Goal: Task Accomplishment & Management: Manage account settings

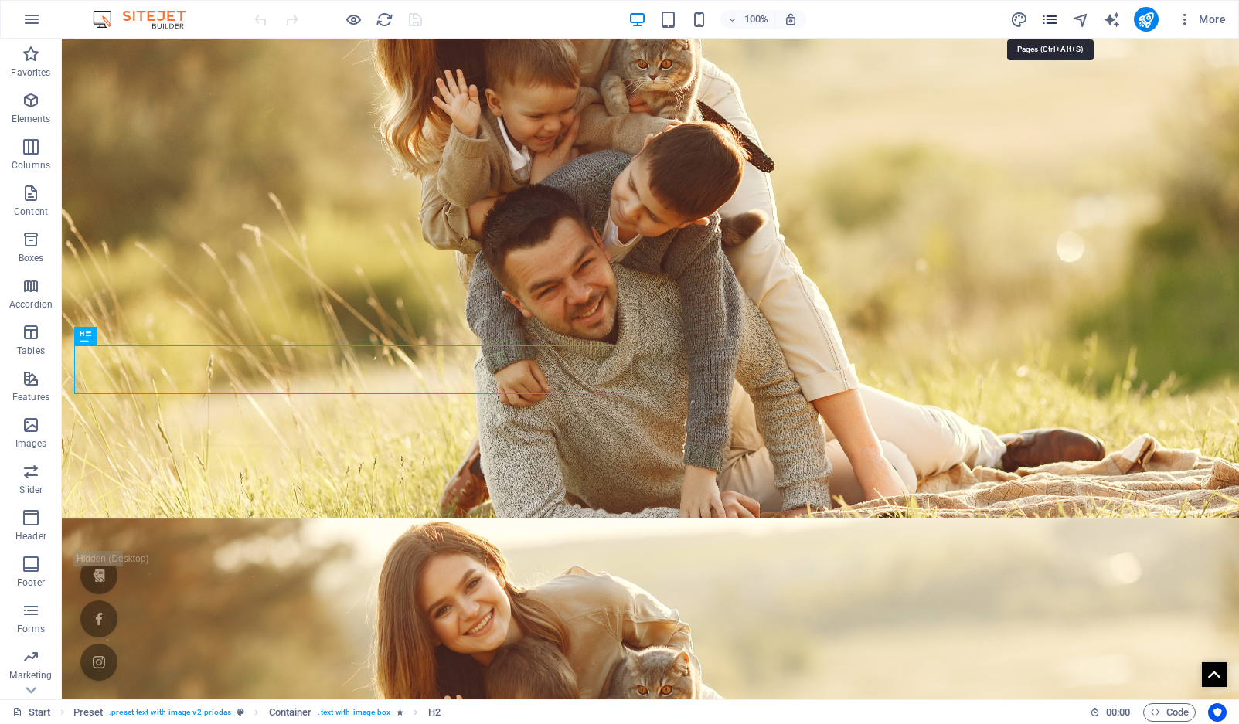
click at [1057, 22] on icon "pages" at bounding box center [1050, 20] width 18 height 18
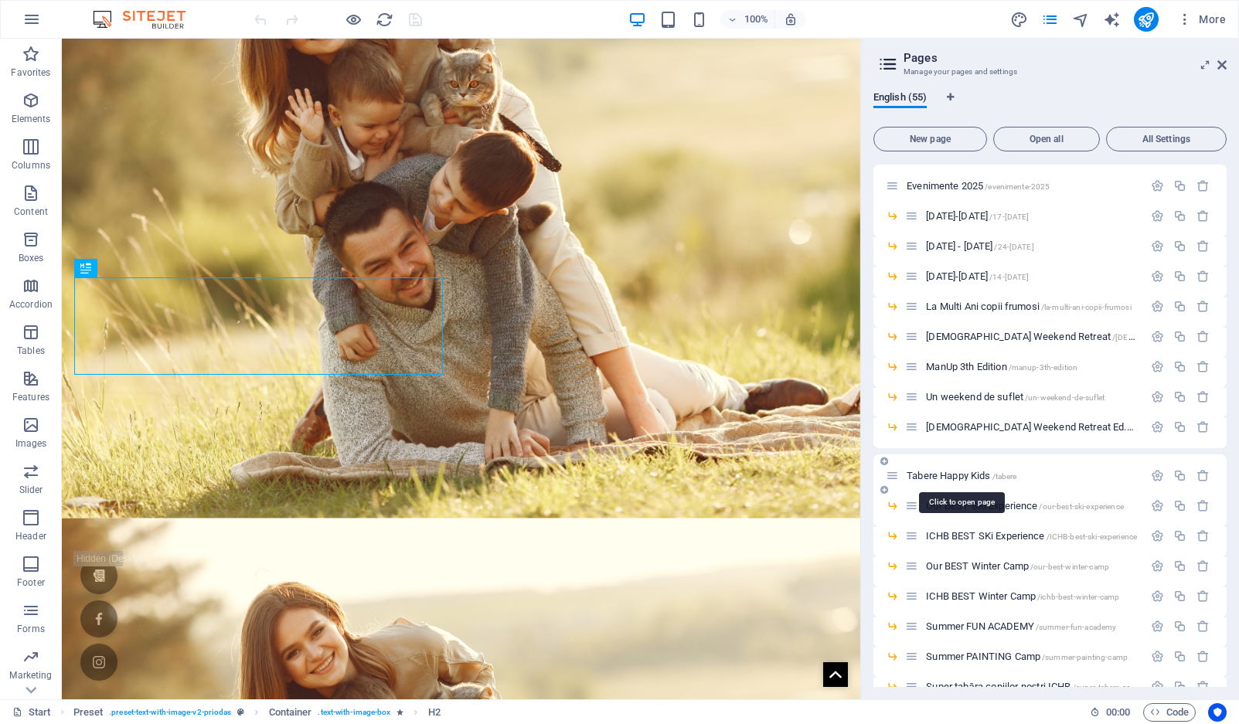
scroll to position [652, 0]
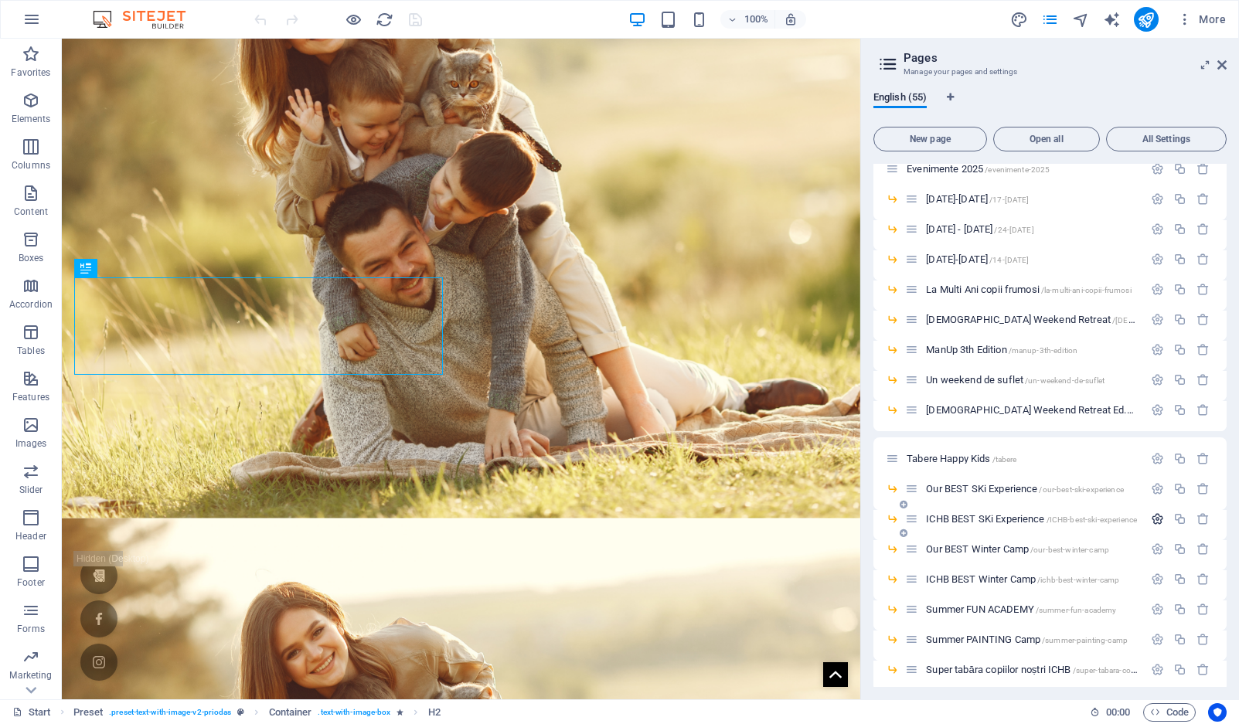
click at [1162, 517] on button "button" at bounding box center [1157, 518] width 22 height 13
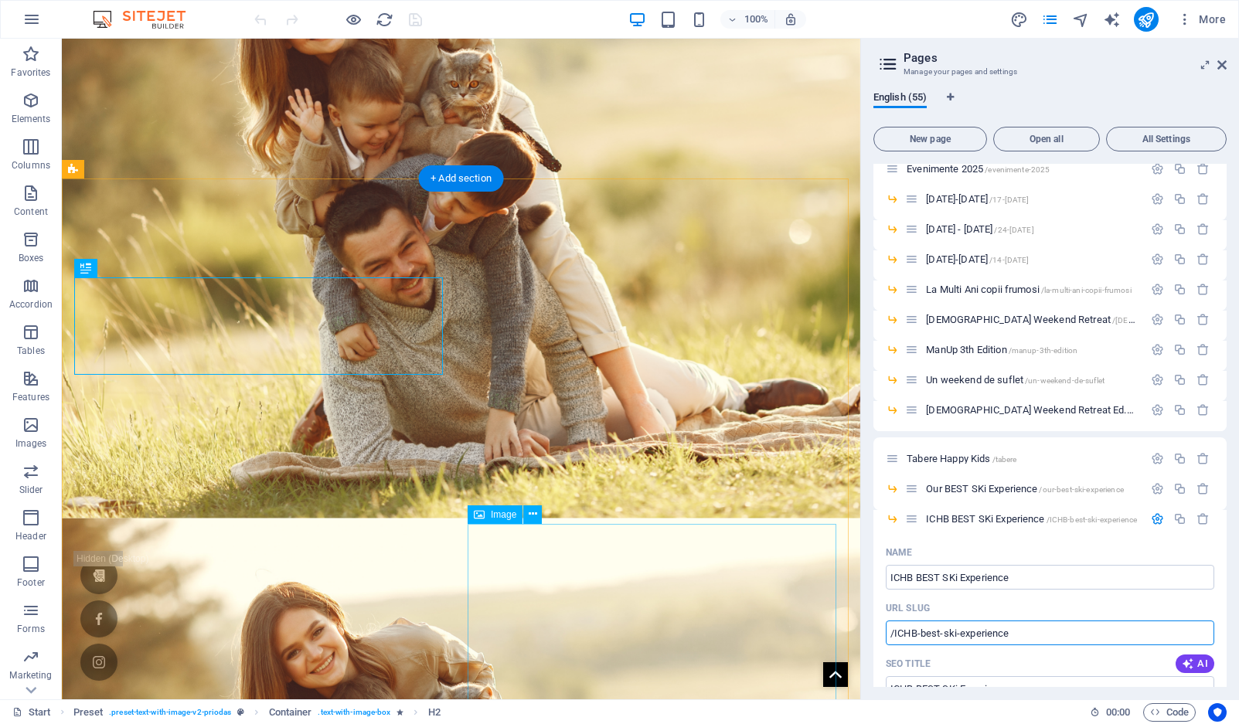
drag, startPoint x: 1089, startPoint y: 671, endPoint x: 825, endPoint y: 630, distance: 267.5
drag, startPoint x: 1020, startPoint y: 630, endPoint x: 884, endPoint y: 638, distance: 136.3
click at [1153, 519] on icon "button" at bounding box center [1157, 518] width 13 height 13
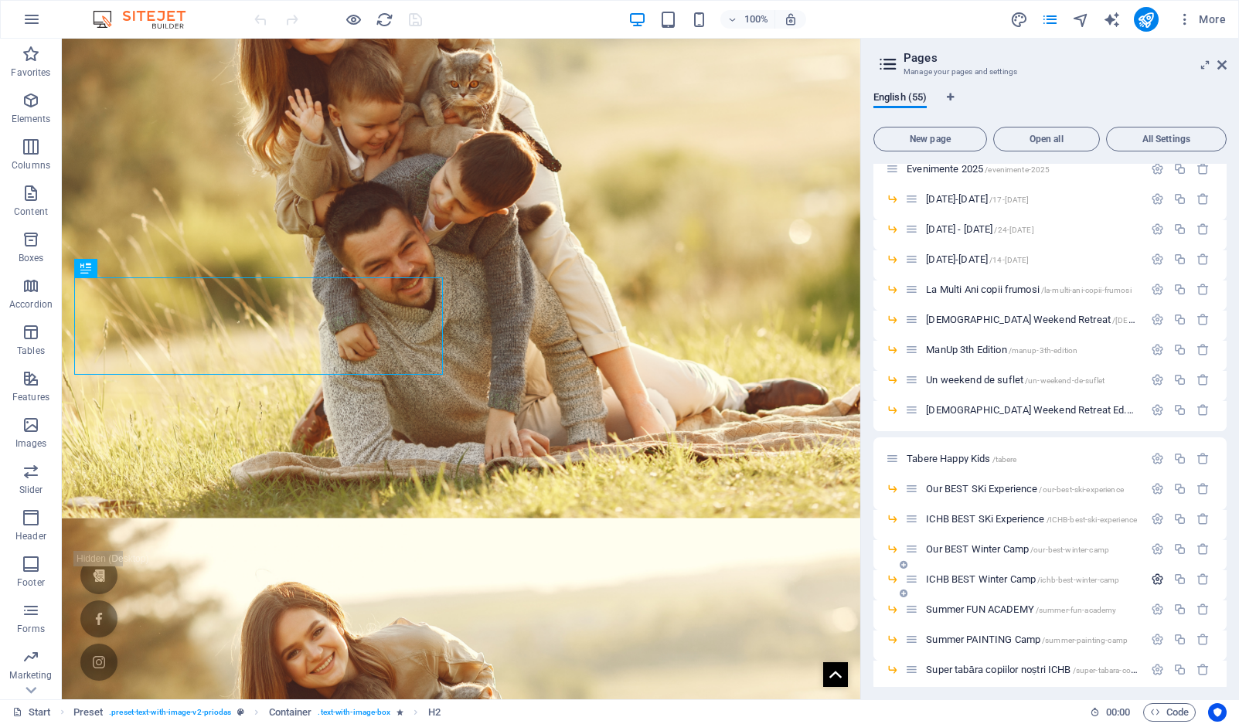
click at [1159, 579] on icon "button" at bounding box center [1157, 579] width 13 height 13
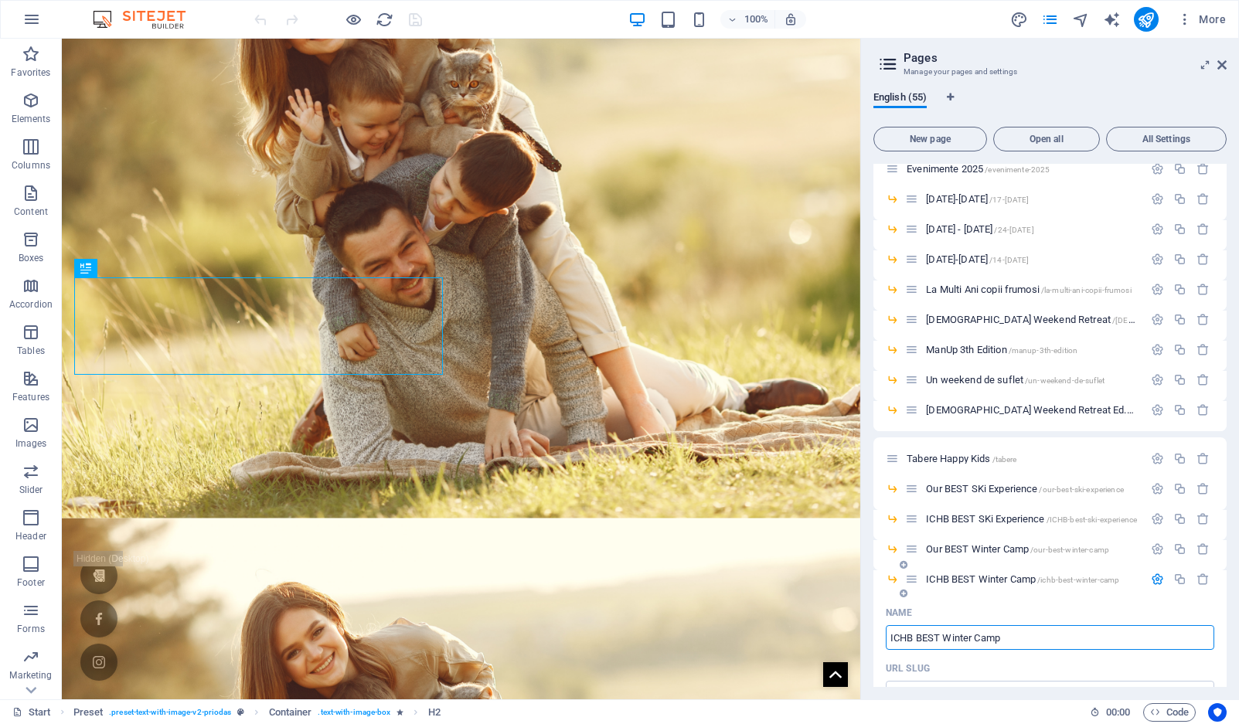
scroll to position [785, 0]
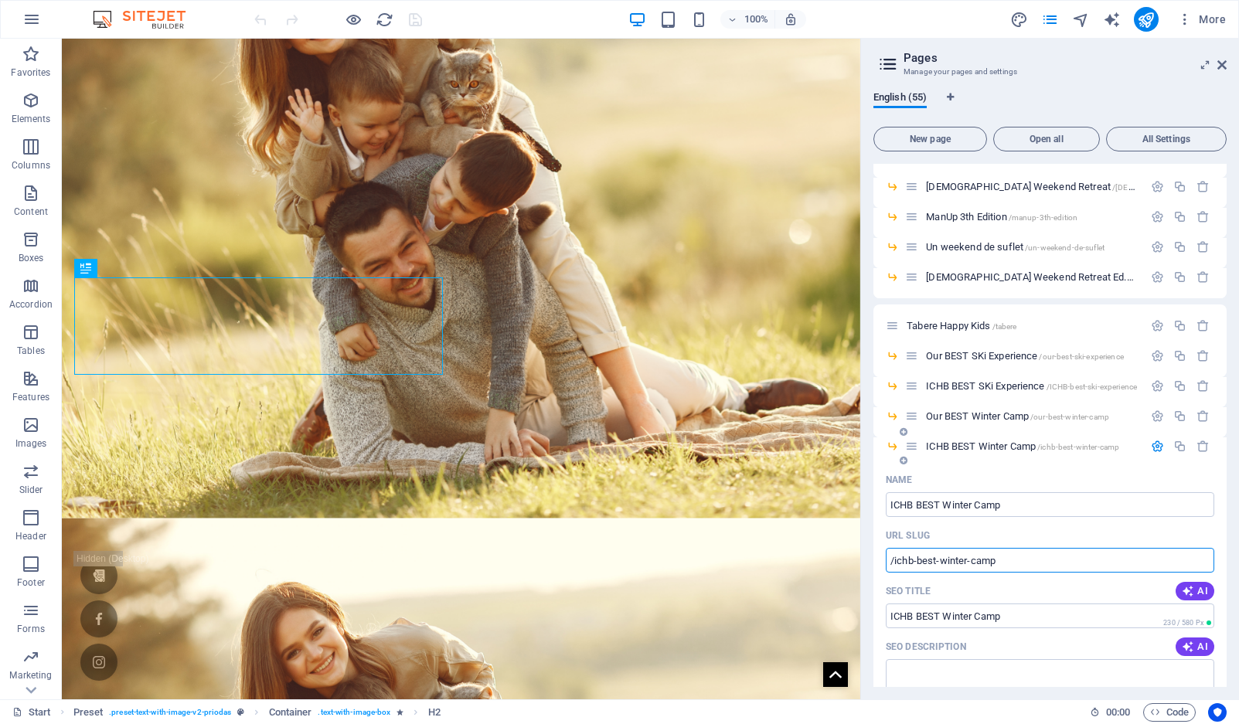
click at [1157, 446] on icon "button" at bounding box center [1157, 446] width 13 height 13
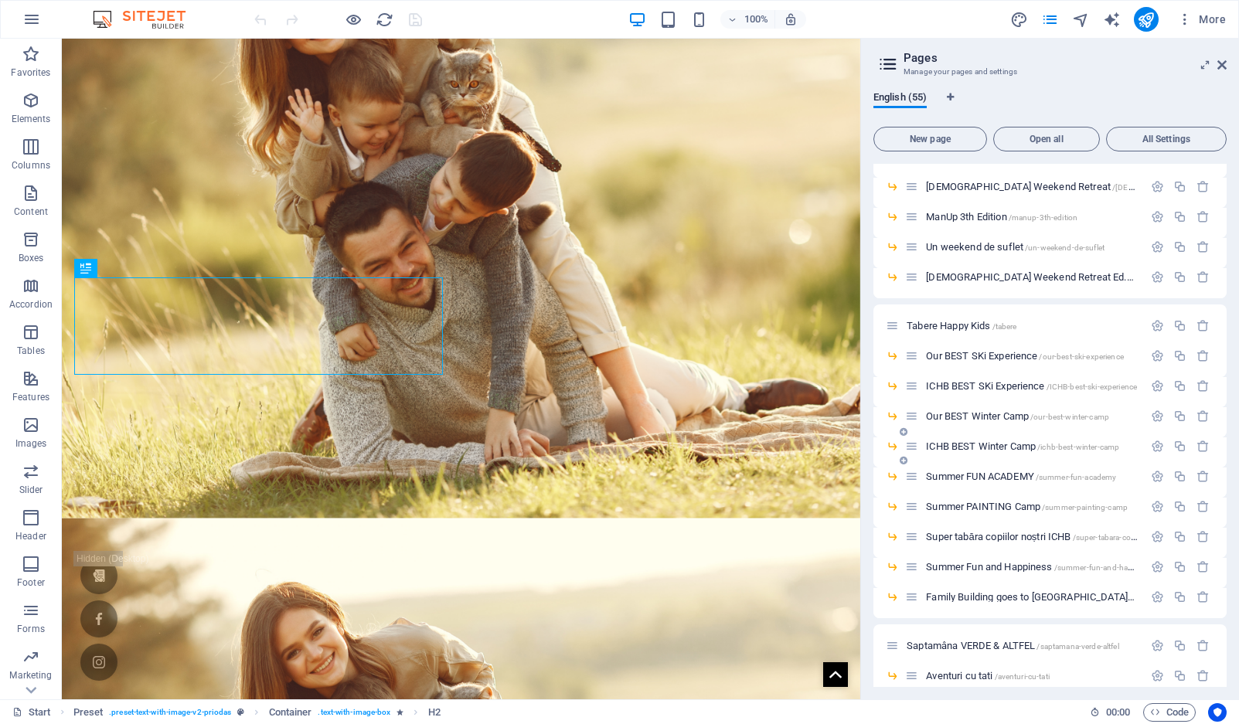
click at [1051, 446] on span "/ichb-best-winter-camp" at bounding box center [1078, 447] width 82 height 9
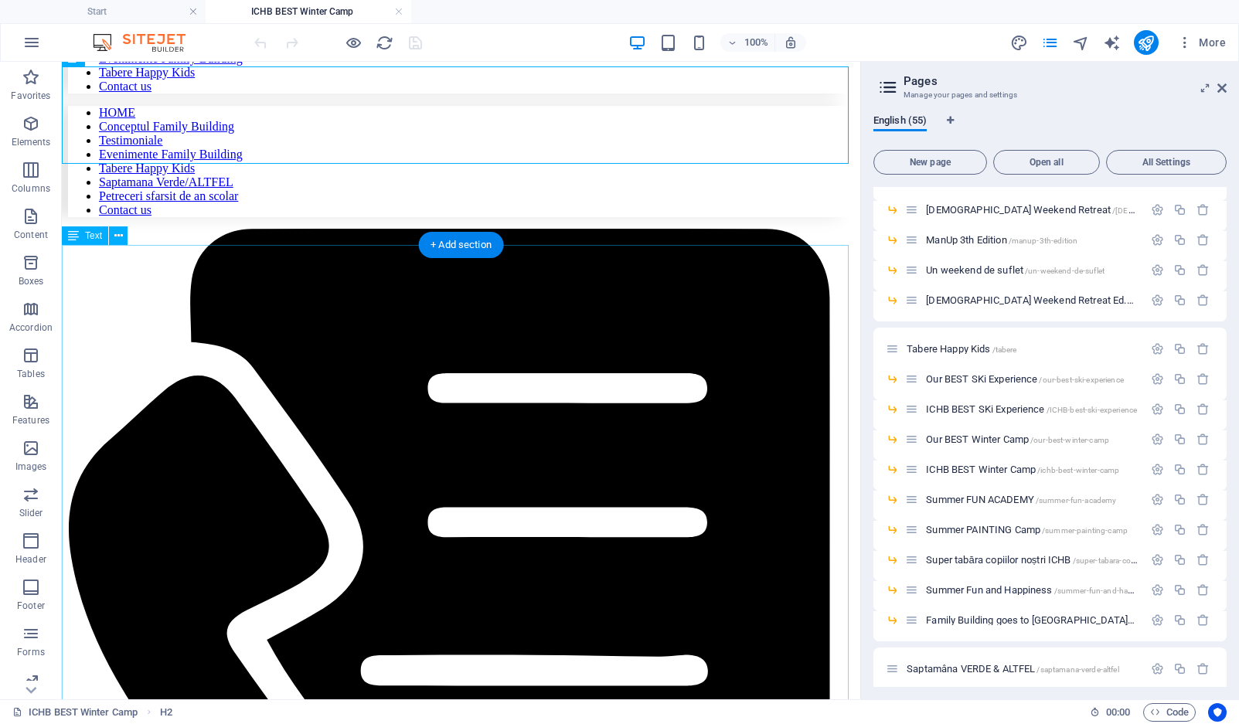
scroll to position [0, 0]
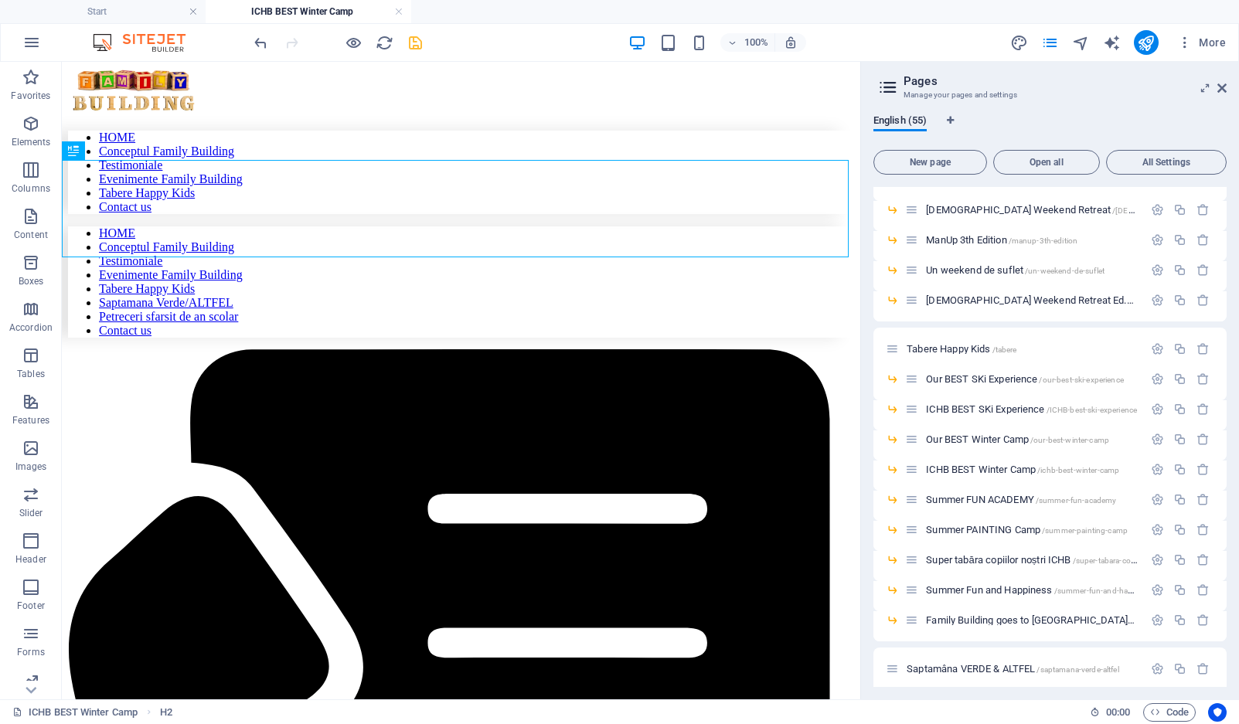
click at [412, 42] on icon "save" at bounding box center [416, 43] width 18 height 18
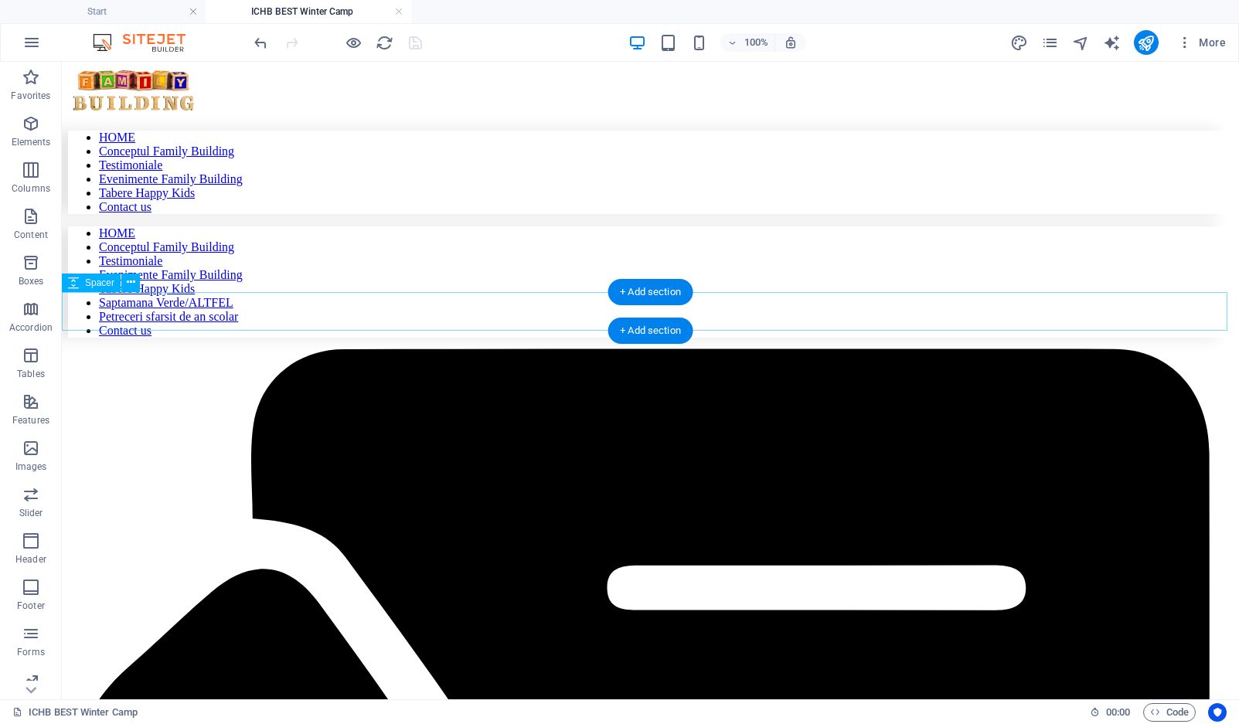
scroll to position [508, 0]
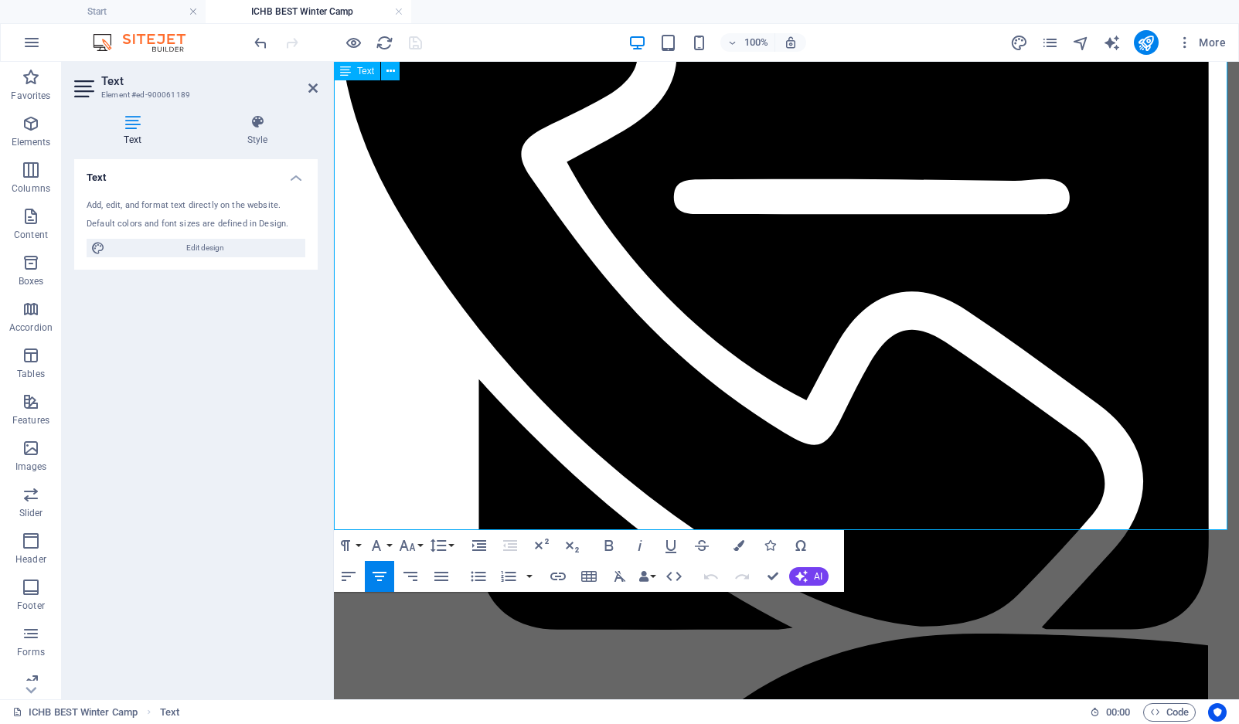
scroll to position [520, 0]
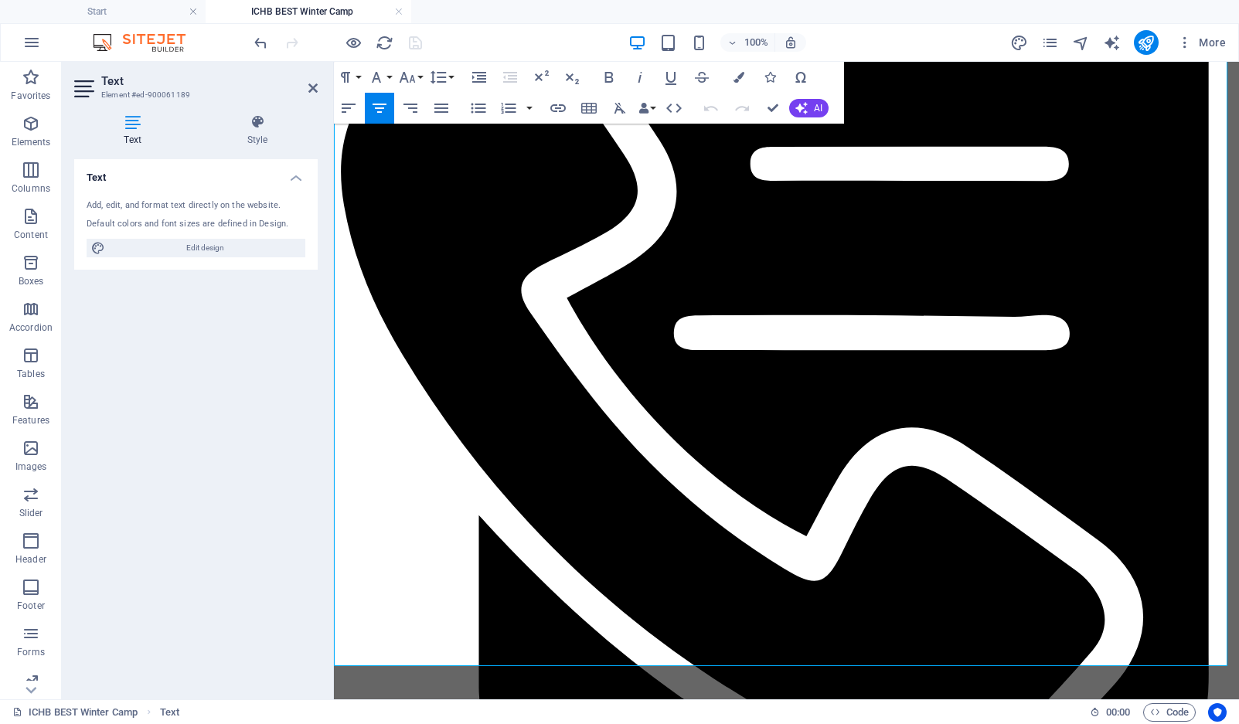
click at [412, 80] on icon "button" at bounding box center [408, 77] width 16 height 11
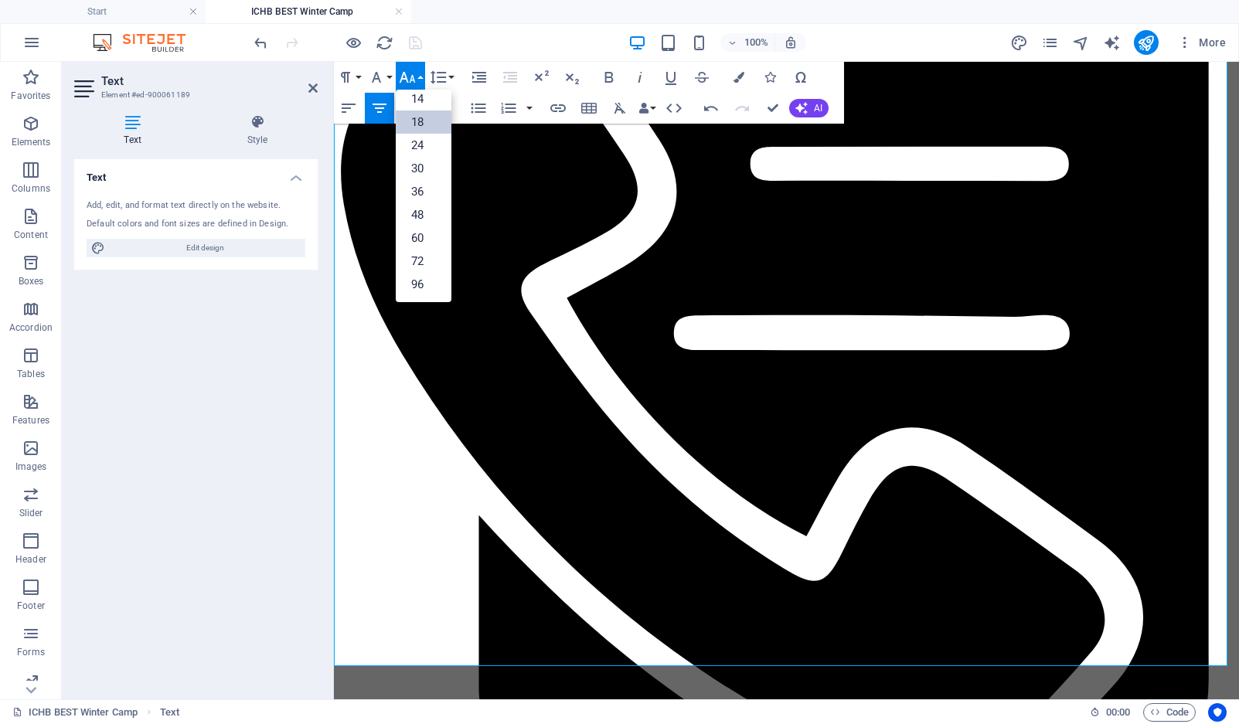
scroll to position [124, 0]
click at [413, 97] on link "14" at bounding box center [424, 98] width 56 height 23
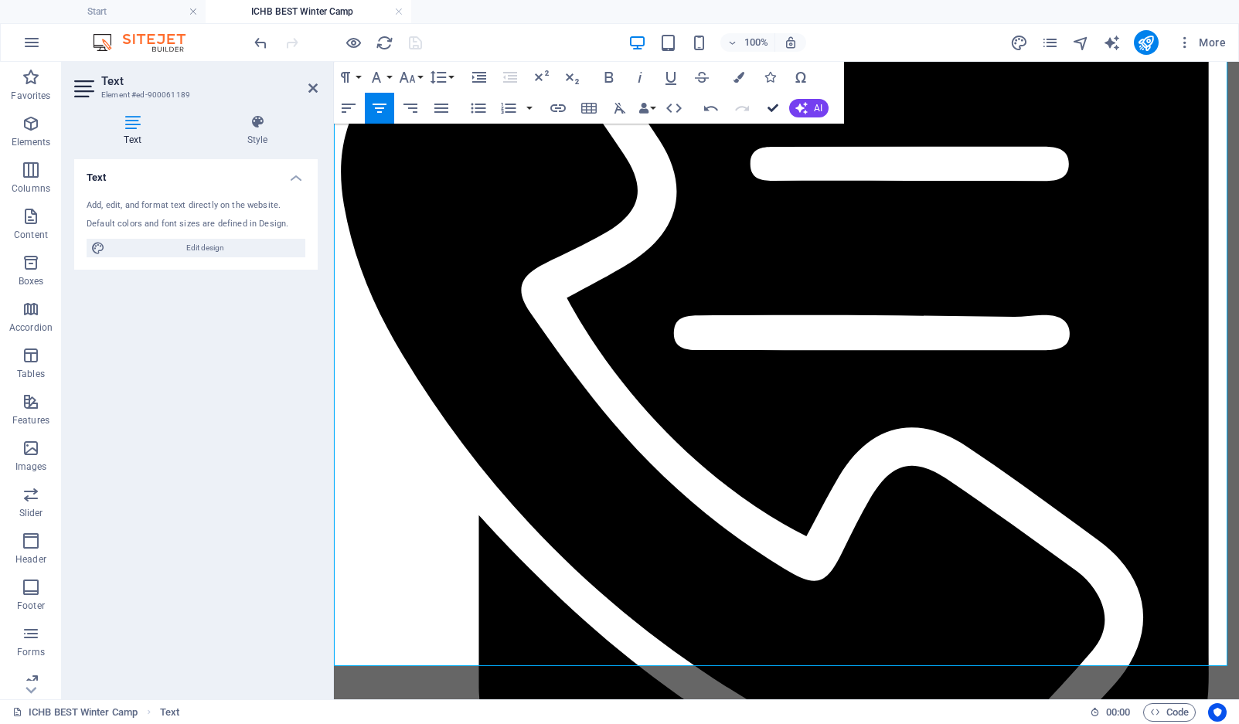
drag, startPoint x: 771, startPoint y: 107, endPoint x: 707, endPoint y: 53, distance: 83.8
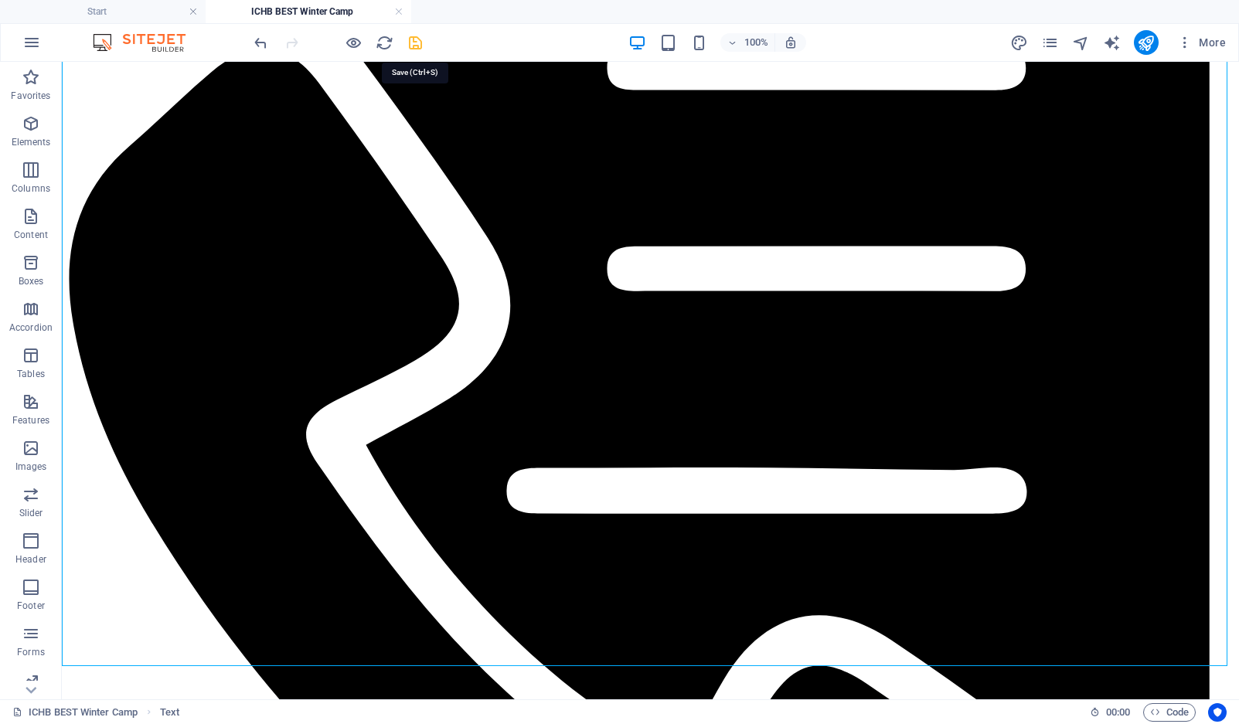
click at [417, 44] on icon "save" at bounding box center [416, 43] width 18 height 18
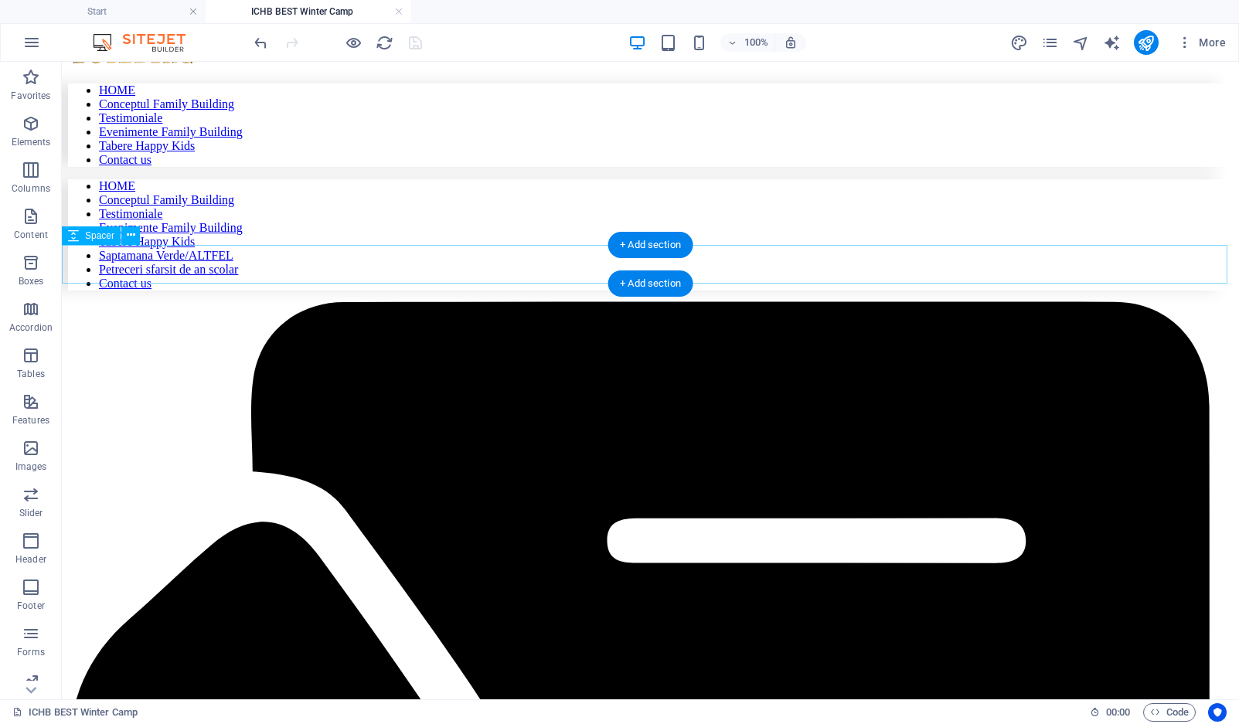
scroll to position [0, 0]
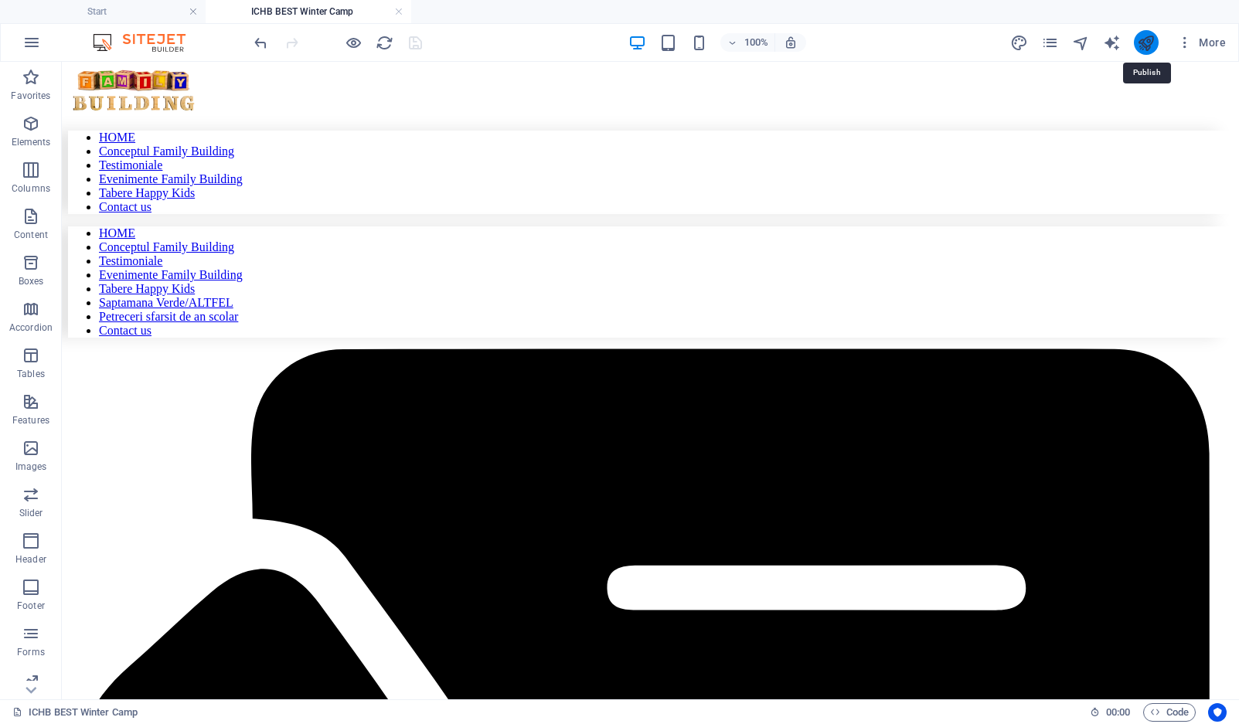
click at [1148, 47] on icon "publish" at bounding box center [1146, 43] width 18 height 18
